Goal: Find specific page/section: Find specific page/section

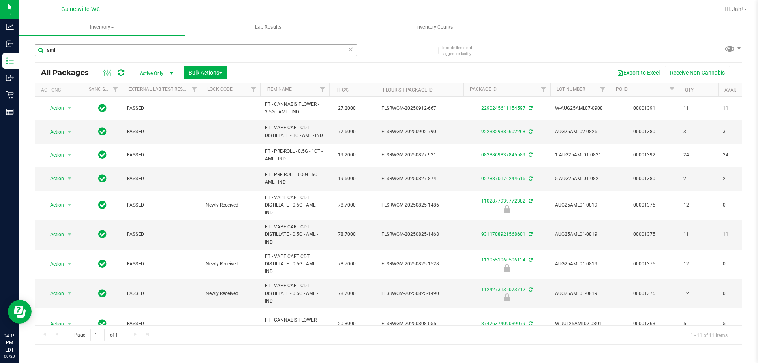
scroll to position [59, 0]
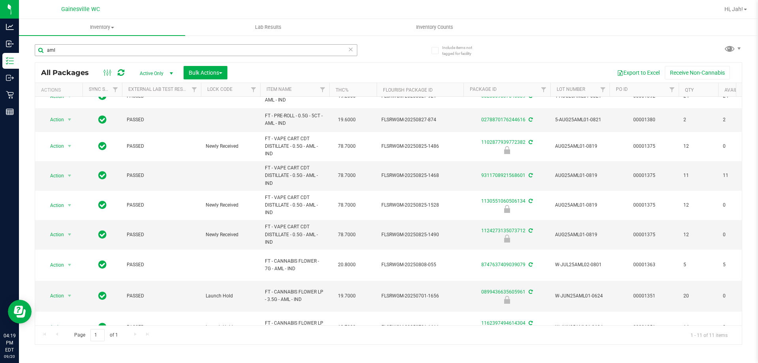
click at [91, 49] on input "aml" at bounding box center [196, 50] width 323 height 12
type input "a"
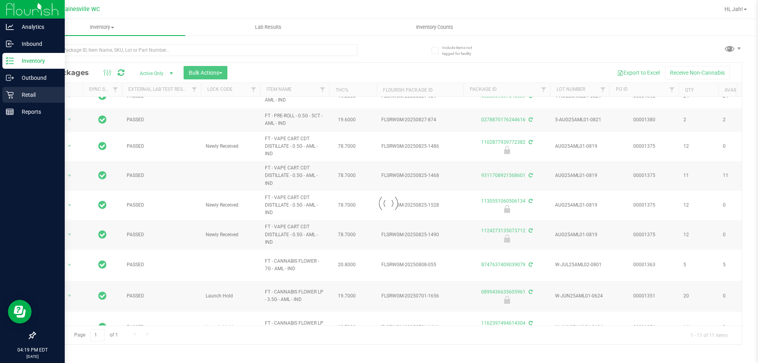
click at [4, 91] on div "Retail" at bounding box center [33, 95] width 62 height 16
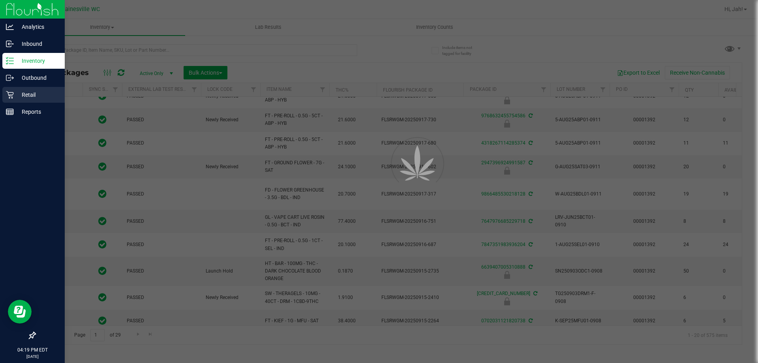
type input "[DATE]"
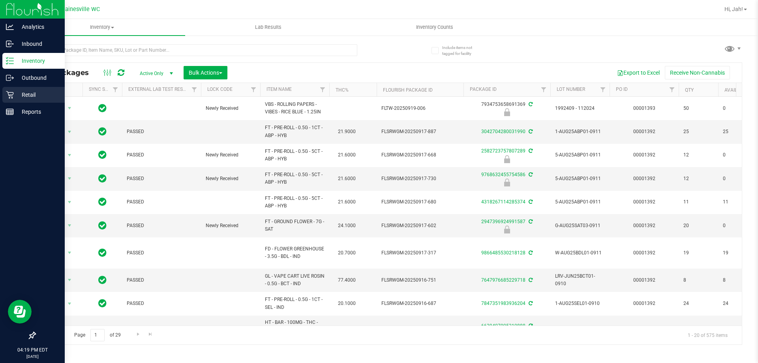
click at [19, 93] on p "Retail" at bounding box center [37, 94] width 47 height 9
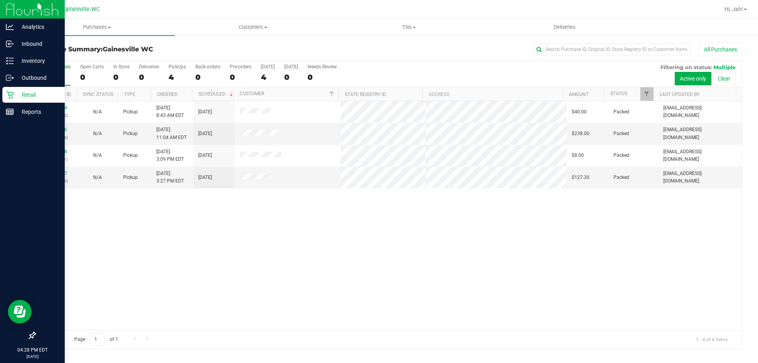
drag, startPoint x: 0, startPoint y: 283, endPoint x: 0, endPoint y: 291, distance: 8.7
drag, startPoint x: 0, startPoint y: 291, endPoint x: 0, endPoint y: 323, distance: 31.2
